Goal: Complete application form: Complete application form

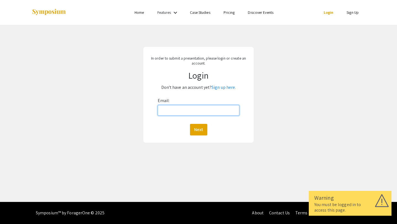
click at [185, 113] on input "Email:" at bounding box center [199, 110] width 82 height 10
type input "[EMAIL_ADDRESS][DOMAIN_NAME]"
click at [198, 129] on button "Next" at bounding box center [198, 130] width 17 height 12
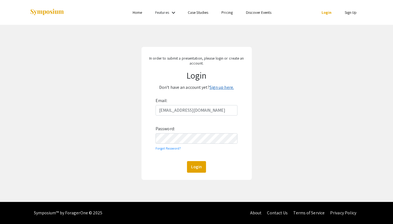
click at [221, 88] on link "Sign up here." at bounding box center [222, 87] width 24 height 6
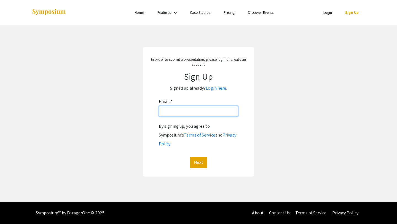
click at [164, 116] on input "Email: *" at bounding box center [198, 111] width 79 height 10
type input "[EMAIL_ADDRESS][DOMAIN_NAME]"
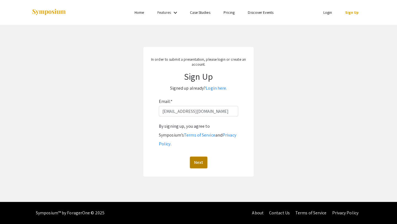
click at [197, 157] on button "Next" at bounding box center [198, 163] width 17 height 12
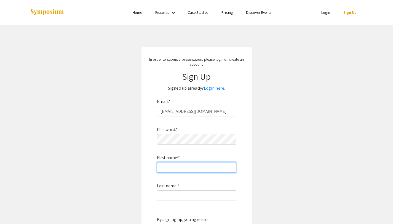
type input "Isabelle"
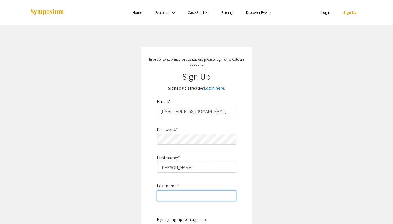
type input "Bauer"
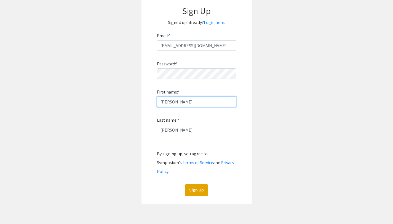
scroll to position [81, 0]
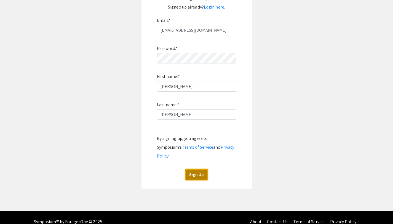
click at [193, 169] on button "Sign Up" at bounding box center [196, 175] width 23 height 12
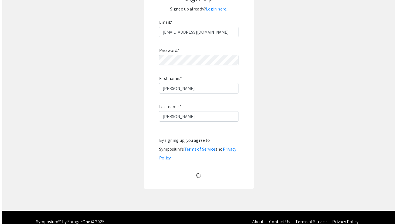
scroll to position [0, 0]
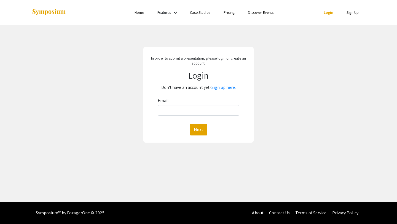
click at [175, 116] on div "Email: Next" at bounding box center [199, 115] width 82 height 39
click at [174, 111] on input "Email:" at bounding box center [199, 110] width 82 height 10
type input "[EMAIL_ADDRESS][DOMAIN_NAME]"
click at [190, 124] on button "Next" at bounding box center [198, 130] width 17 height 12
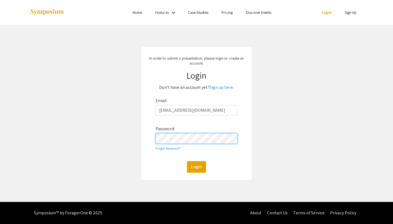
click at [187, 161] on button "Login" at bounding box center [196, 167] width 19 height 12
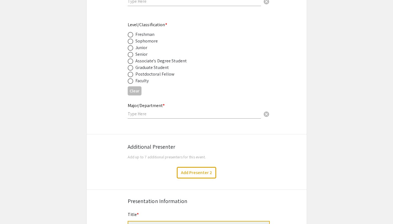
scroll to position [209, 0]
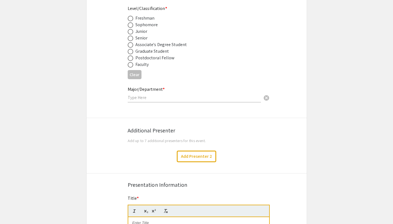
click at [143, 36] on div "Senior" at bounding box center [141, 38] width 12 height 7
click at [134, 42] on mat-radio-button at bounding box center [132, 44] width 8 height 7
click at [128, 40] on span at bounding box center [131, 39] width 6 height 6
click at [128, 40] on input "radio" at bounding box center [131, 39] width 6 height 6
radio input "true"
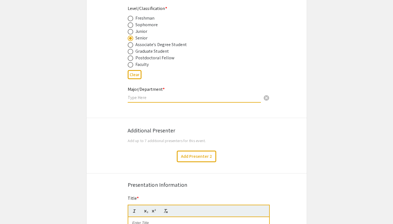
click at [138, 98] on input "text" at bounding box center [194, 98] width 133 height 6
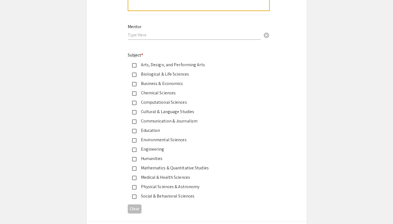
scroll to position [632, 0]
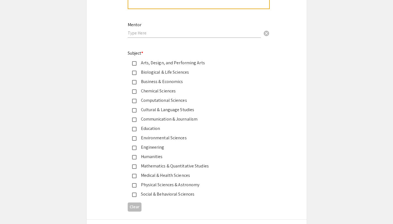
click at [175, 177] on div "Medical & Health Sciences" at bounding box center [195, 175] width 116 height 7
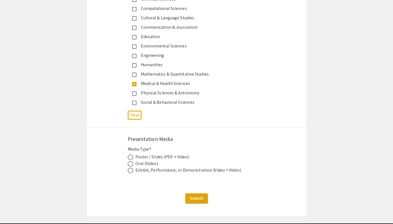
scroll to position [729, 0]
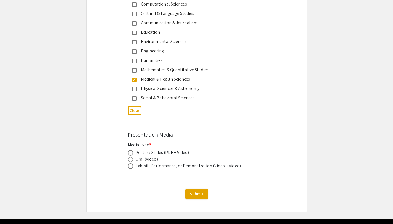
click at [171, 154] on div "Poster / Slides (PDF + Video)" at bounding box center [162, 152] width 54 height 7
click at [132, 155] on span at bounding box center [131, 153] width 6 height 6
click at [132, 155] on input "radio" at bounding box center [131, 153] width 6 height 6
radio input "true"
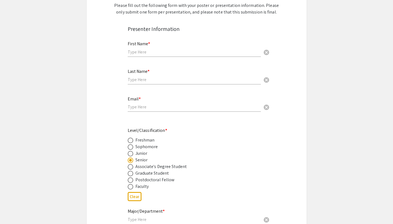
scroll to position [0, 0]
